Goal: Information Seeking & Learning: Compare options

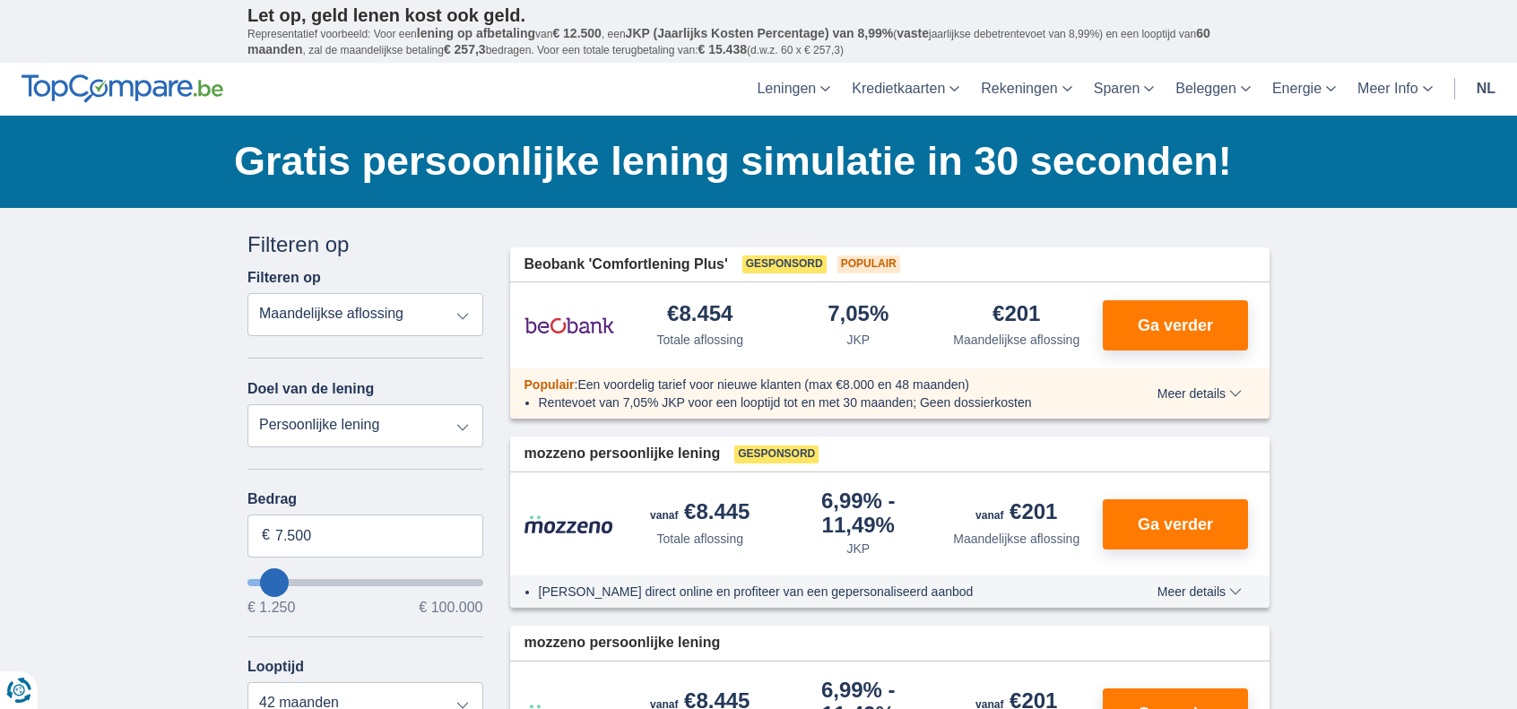
click at [468, 314] on select "Totale aflossing JKP Maandelijkse aflossing" at bounding box center [365, 314] width 236 height 43
click at [464, 427] on select "Persoonlijke lening Auto Moto / fiets Mobilhome / caravan Renovatie Energie Sch…" at bounding box center [365, 425] width 236 height 43
select select "furniture"
click at [247, 404] on select "Persoonlijke lening Auto Moto / fiets Mobilhome / caravan Renovatie Energie Sch…" at bounding box center [365, 425] width 236 height 43
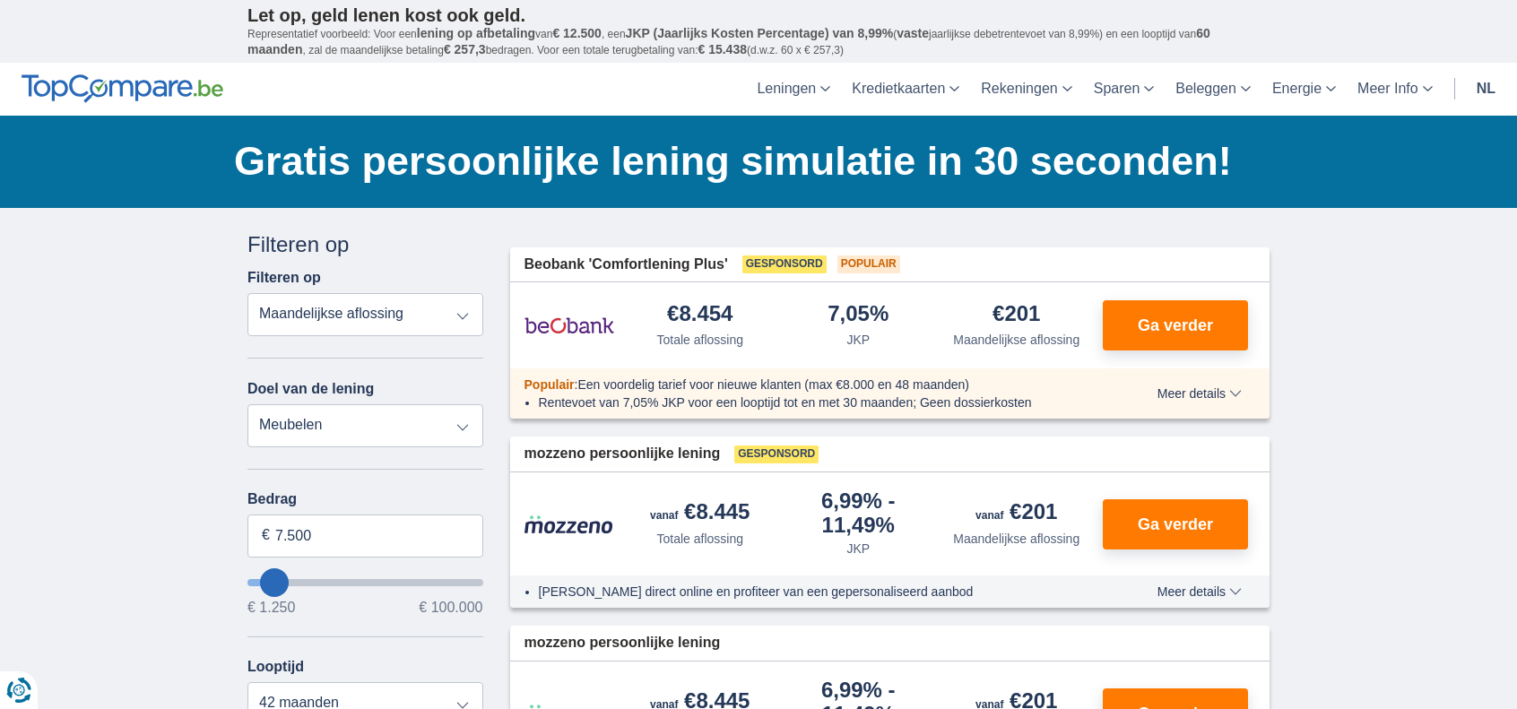
type input "7.500"
type input "7250"
drag, startPoint x: 360, startPoint y: 528, endPoint x: 278, endPoint y: 524, distance: 82.5
click at [278, 524] on input "7.500" at bounding box center [365, 535] width 236 height 43
type input "25.000"
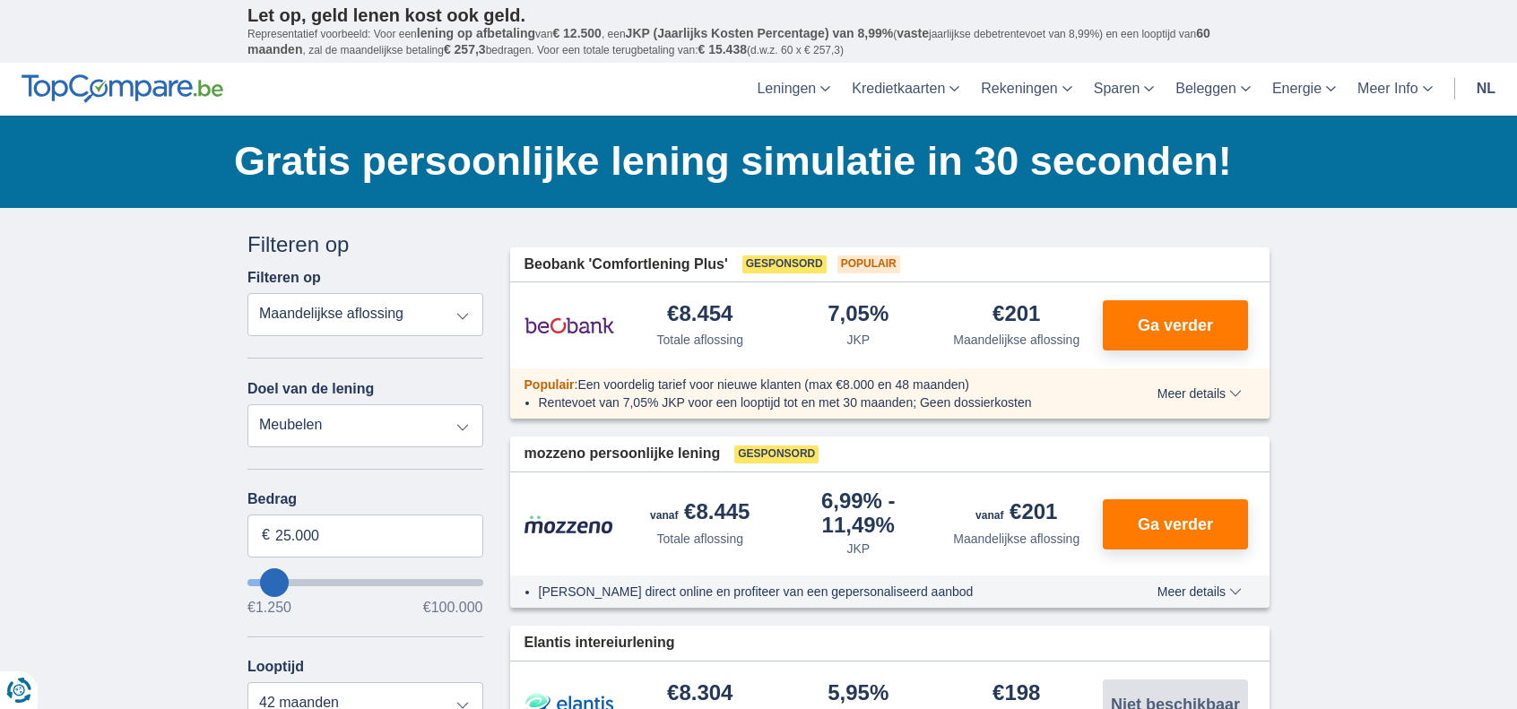
type input "25250"
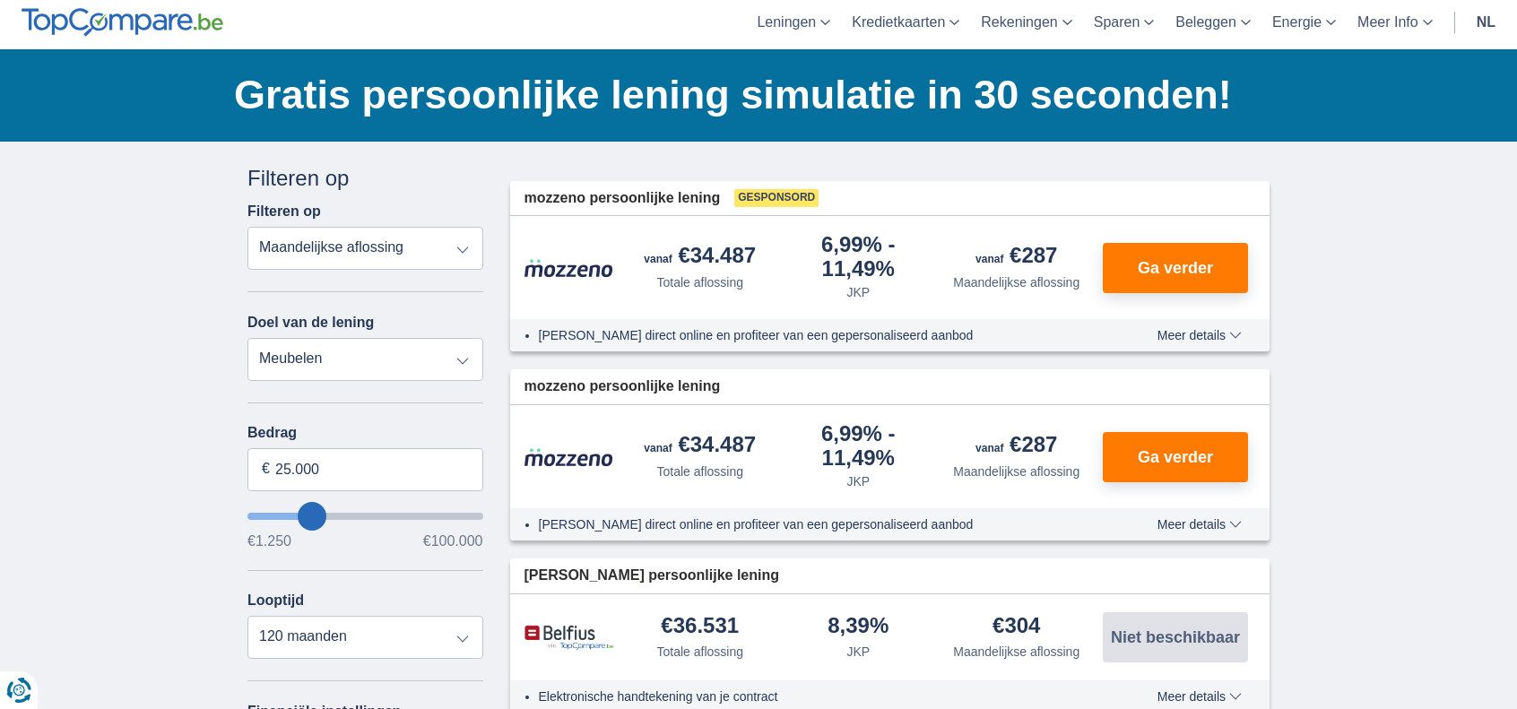
scroll to position [179, 0]
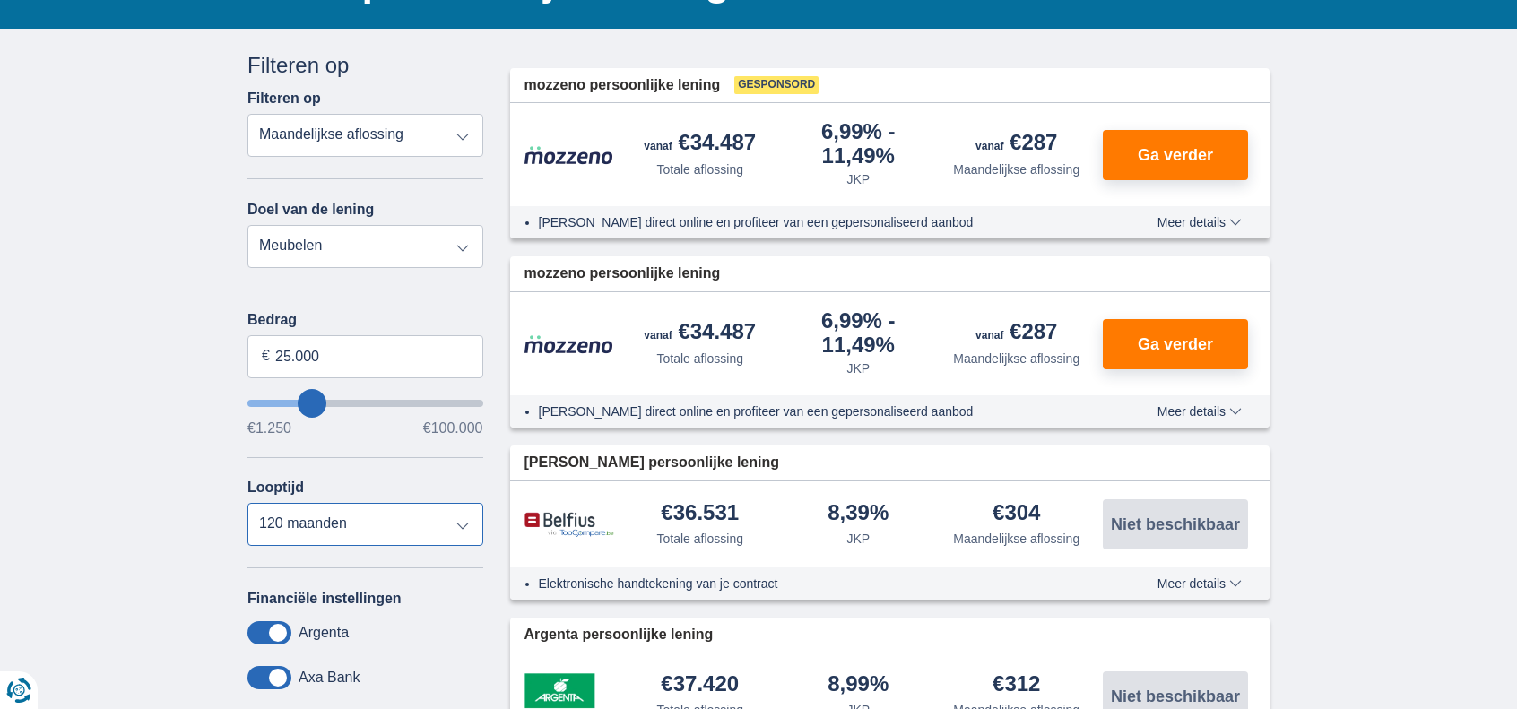
click at [454, 524] on select "12 maanden 18 maanden 24 maanden 30 maanden 36 maanden 42 maanden 48 maanden 60…" at bounding box center [365, 524] width 236 height 43
select select "36"
click at [247, 503] on select "12 maanden 18 maanden 24 maanden 30 maanden 36 maanden 42 maanden 48 maanden 60…" at bounding box center [365, 524] width 236 height 43
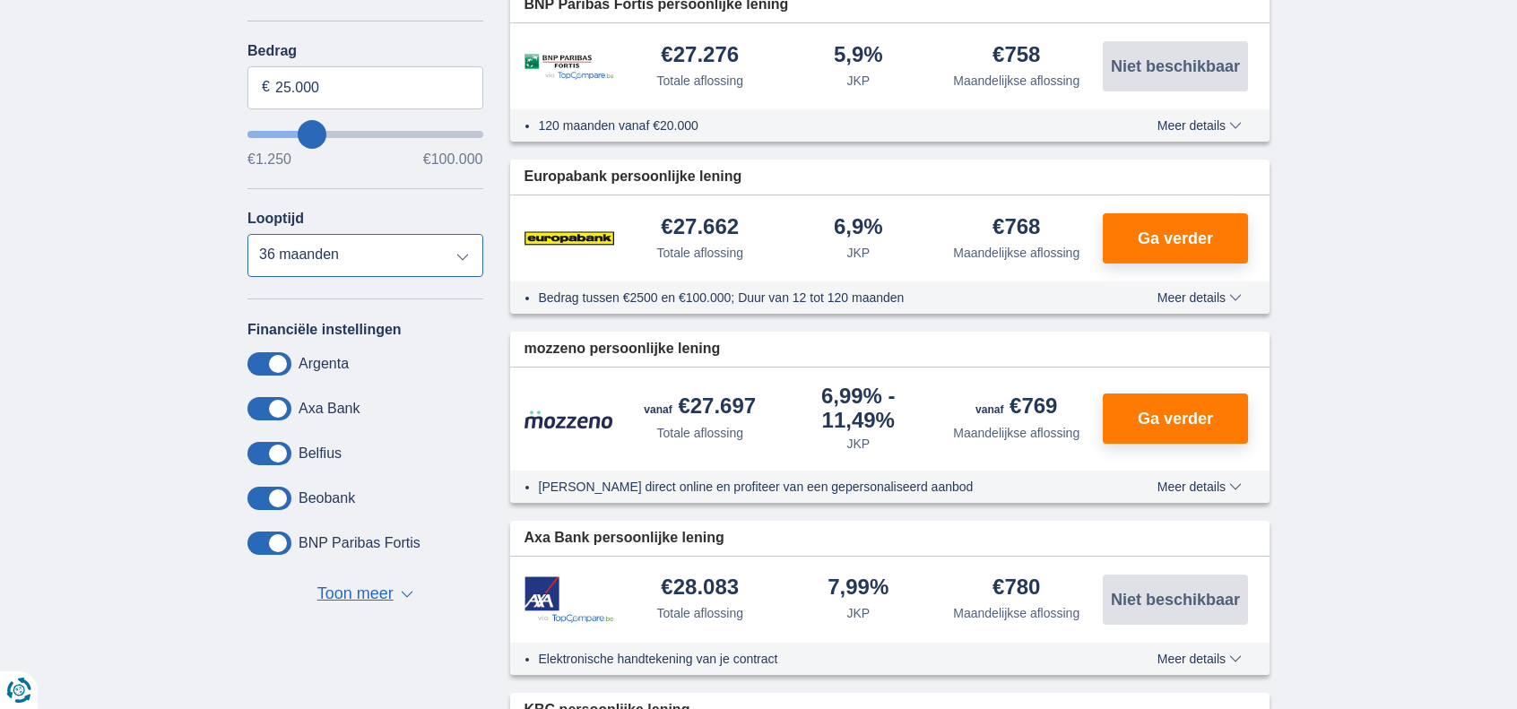
scroll to position [0, 0]
